Goal: Task Accomplishment & Management: Use online tool/utility

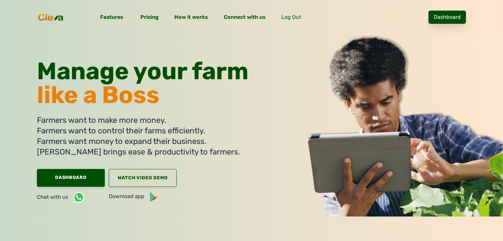
click at [456, 21] on link "Dashboard" at bounding box center [448, 17] width 38 height 13
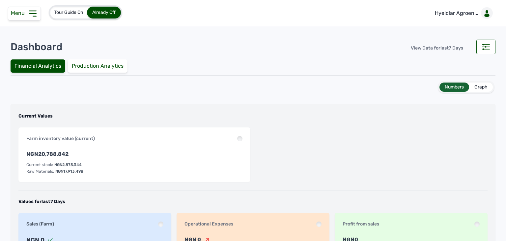
click at [24, 18] on div "Menu" at bounding box center [24, 14] width 33 height 14
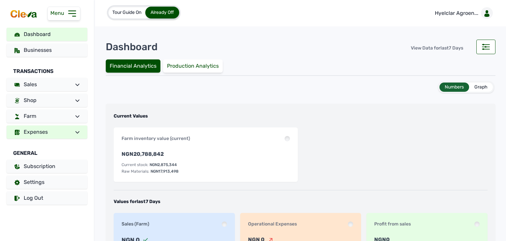
click at [65, 132] on link "Expenses" at bounding box center [47, 131] width 81 height 13
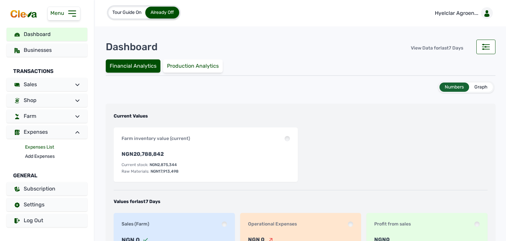
click at [50, 149] on link "Expenses List" at bounding box center [56, 146] width 62 height 9
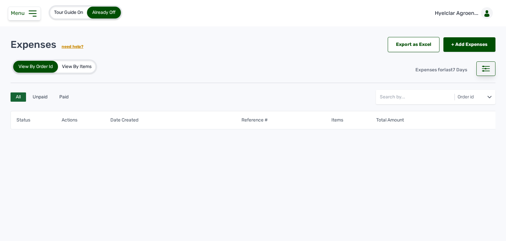
click at [481, 73] on div at bounding box center [486, 68] width 19 height 15
select select "Days"
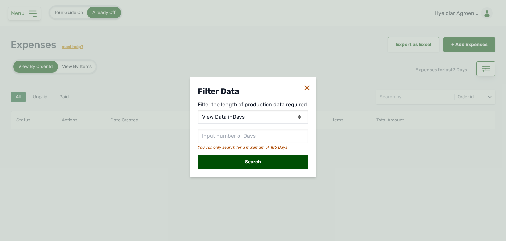
click at [254, 133] on input "text" at bounding box center [253, 136] width 111 height 14
type input "80"
click at [245, 164] on div "Search" at bounding box center [253, 162] width 111 height 15
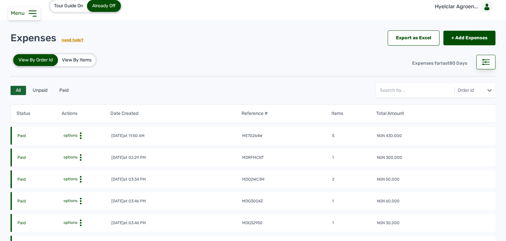
scroll to position [6, 0]
click at [84, 57] on div "View By Items" at bounding box center [77, 60] width 38 height 12
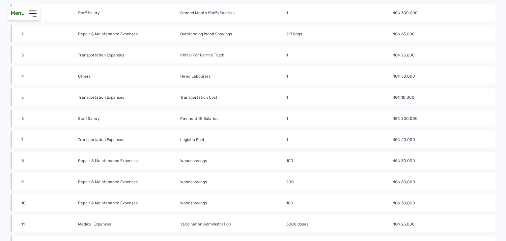
scroll to position [138, 0]
